Goal: Information Seeking & Learning: Learn about a topic

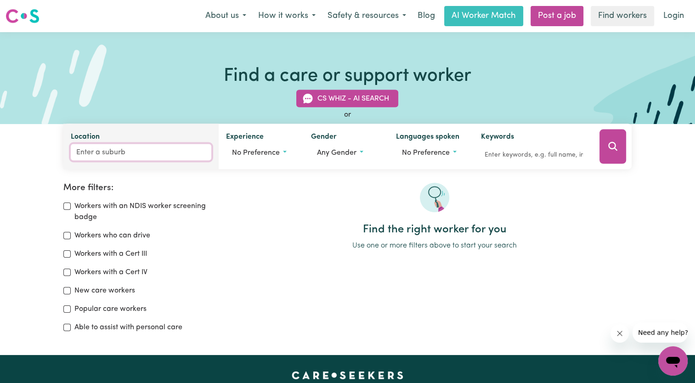
click at [92, 154] on input "Location" at bounding box center [141, 152] width 141 height 17
type input "3585"
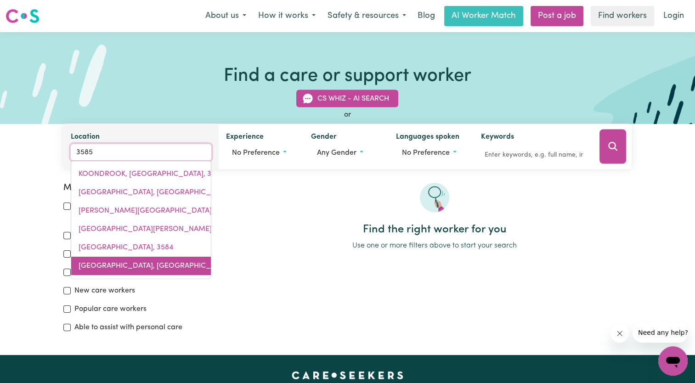
click at [174, 267] on span "[GEOGRAPHIC_DATA], [GEOGRAPHIC_DATA], 3585" at bounding box center [164, 265] width 171 height 7
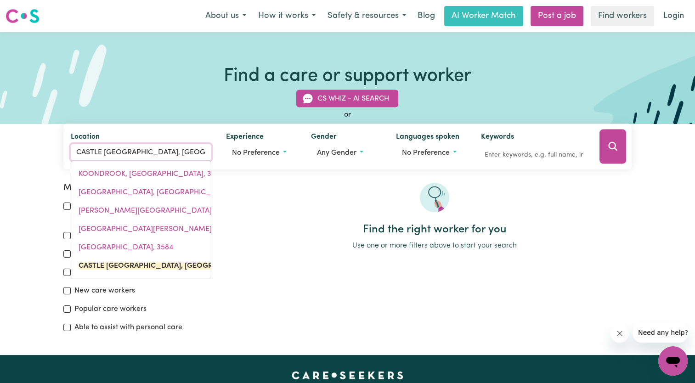
drag, startPoint x: 184, startPoint y: 157, endPoint x: 45, endPoint y: 177, distance: 140.3
click at [45, 177] on div "Find a care or support worker CS Whiz - AI Search or Location [GEOGRAPHIC_DATA]…" at bounding box center [347, 190] width 695 height 316
type input "Swan"
type input "[GEOGRAPHIC_DATA], [GEOGRAPHIC_DATA], 2324"
type input "Swan H"
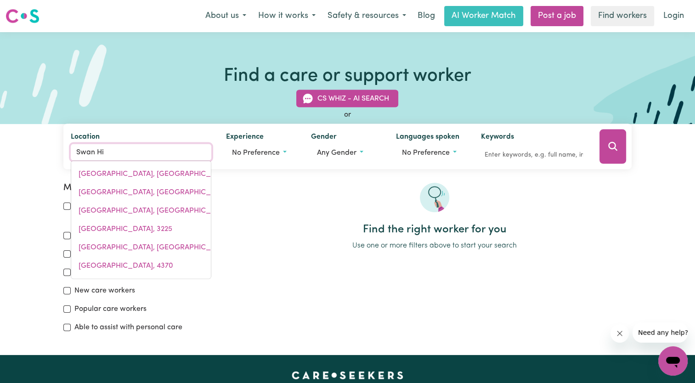
type input "Swan Hil"
type input "Swan [PERSON_NAME][GEOGRAPHIC_DATA], 3585"
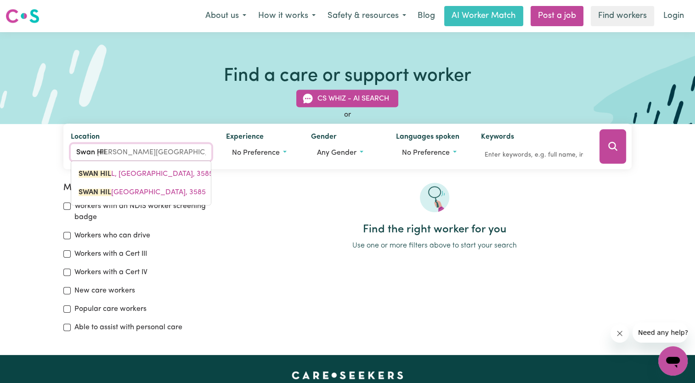
type input "Swan Hill"
type input "[GEOGRAPHIC_DATA][PERSON_NAME][GEOGRAPHIC_DATA], 3585"
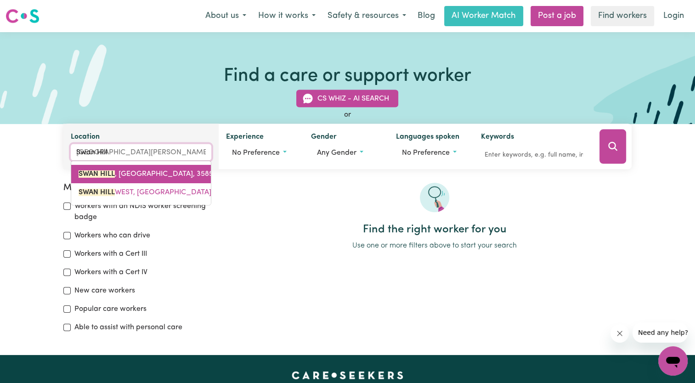
click at [129, 171] on span "SWAN [PERSON_NAME][GEOGRAPHIC_DATA], 3585" at bounding box center [146, 174] width 135 height 7
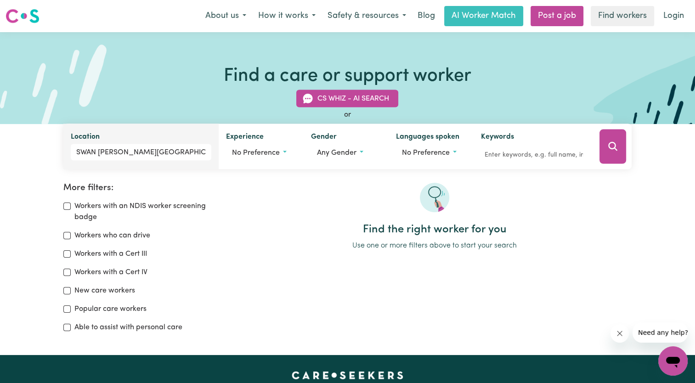
scroll to position [29, 0]
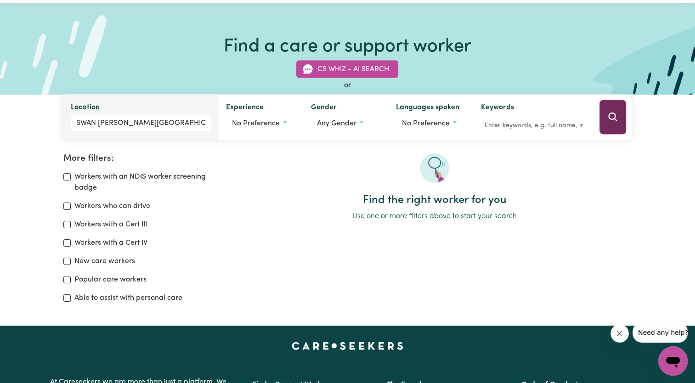
click at [612, 114] on icon "Search" at bounding box center [613, 117] width 11 height 11
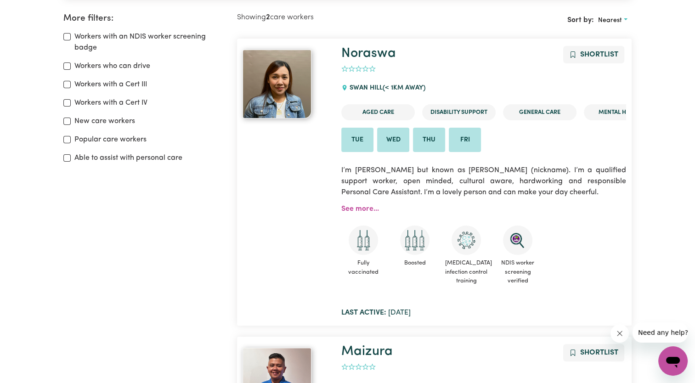
scroll to position [167, 0]
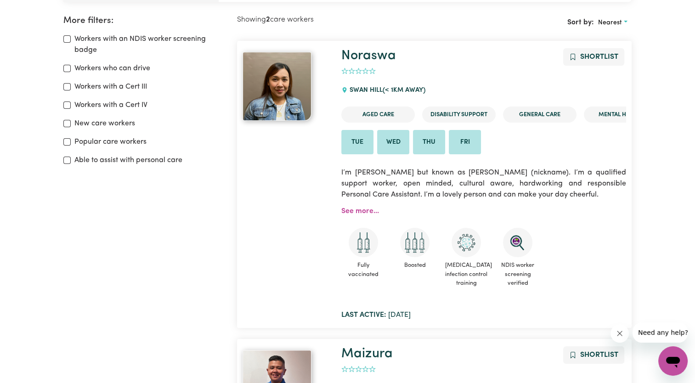
click at [683, 78] on div "More filters: Workers with an NDIS worker screening badge Workers who can drive…" at bounding box center [347, 342] width 695 height 653
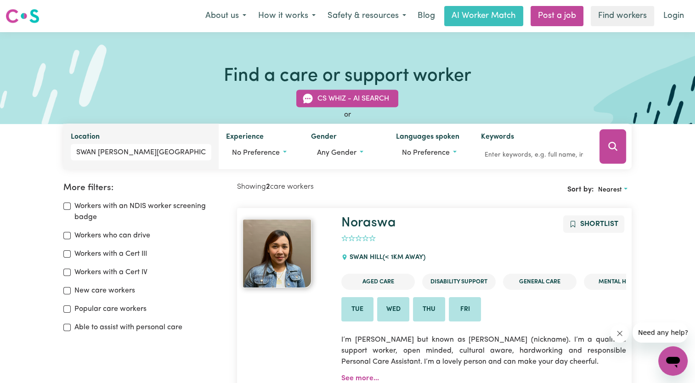
scroll to position [0, 0]
click at [288, 152] on button "No preference" at bounding box center [261, 152] width 70 height 17
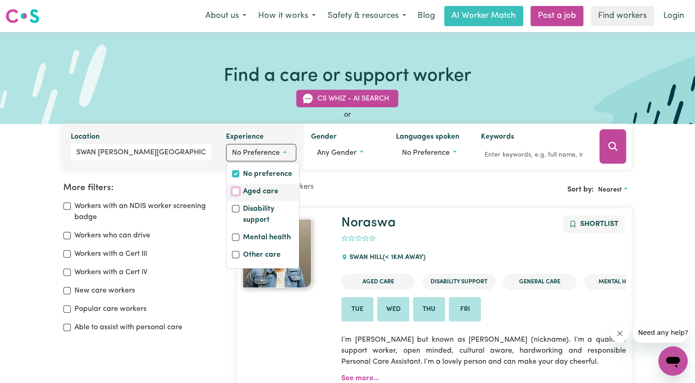
click at [233, 193] on input "Aged care" at bounding box center [235, 191] width 7 height 7
checkbox input "true"
checkbox input "false"
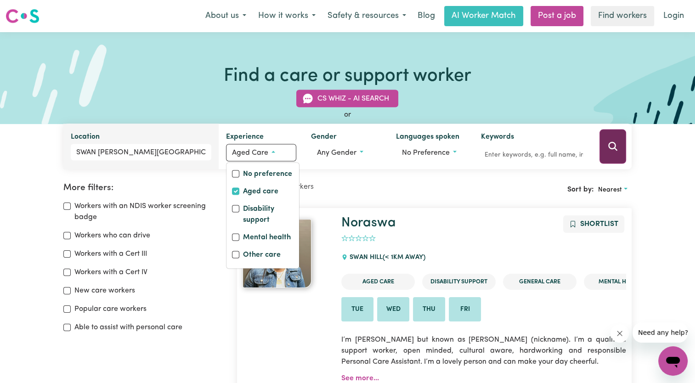
click at [612, 146] on icon "Search" at bounding box center [613, 146] width 11 height 11
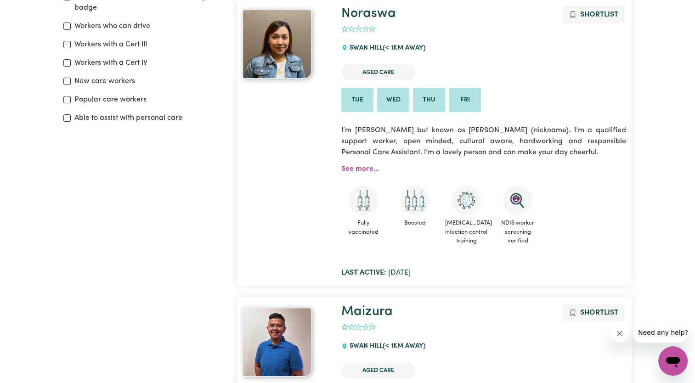
scroll to position [208, 0]
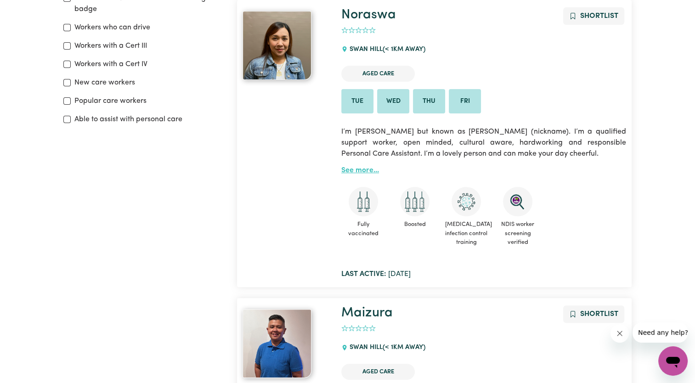
click at [358, 170] on link "See more..." at bounding box center [360, 170] width 38 height 7
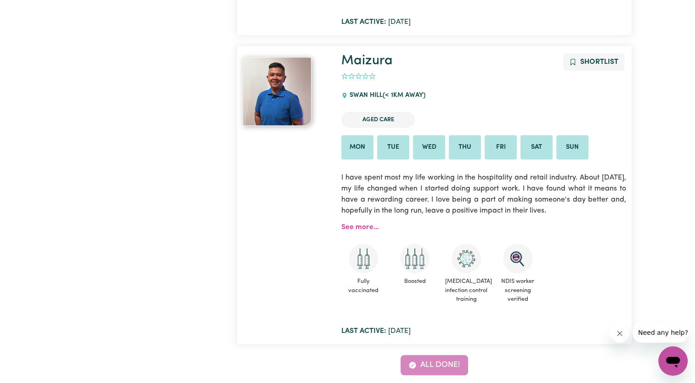
scroll to position [461, 0]
click at [363, 224] on link "See more..." at bounding box center [360, 226] width 38 height 7
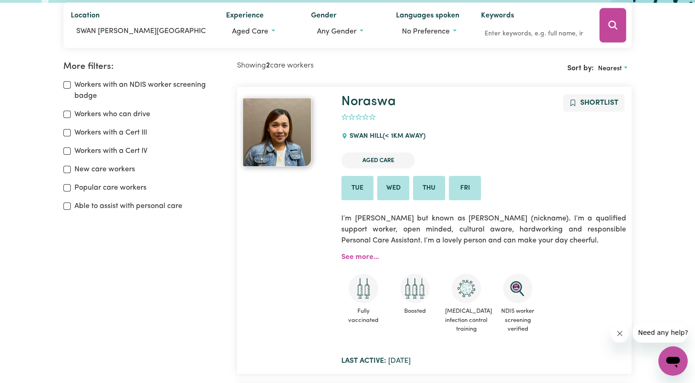
scroll to position [154, 0]
